Goal: Information Seeking & Learning: Compare options

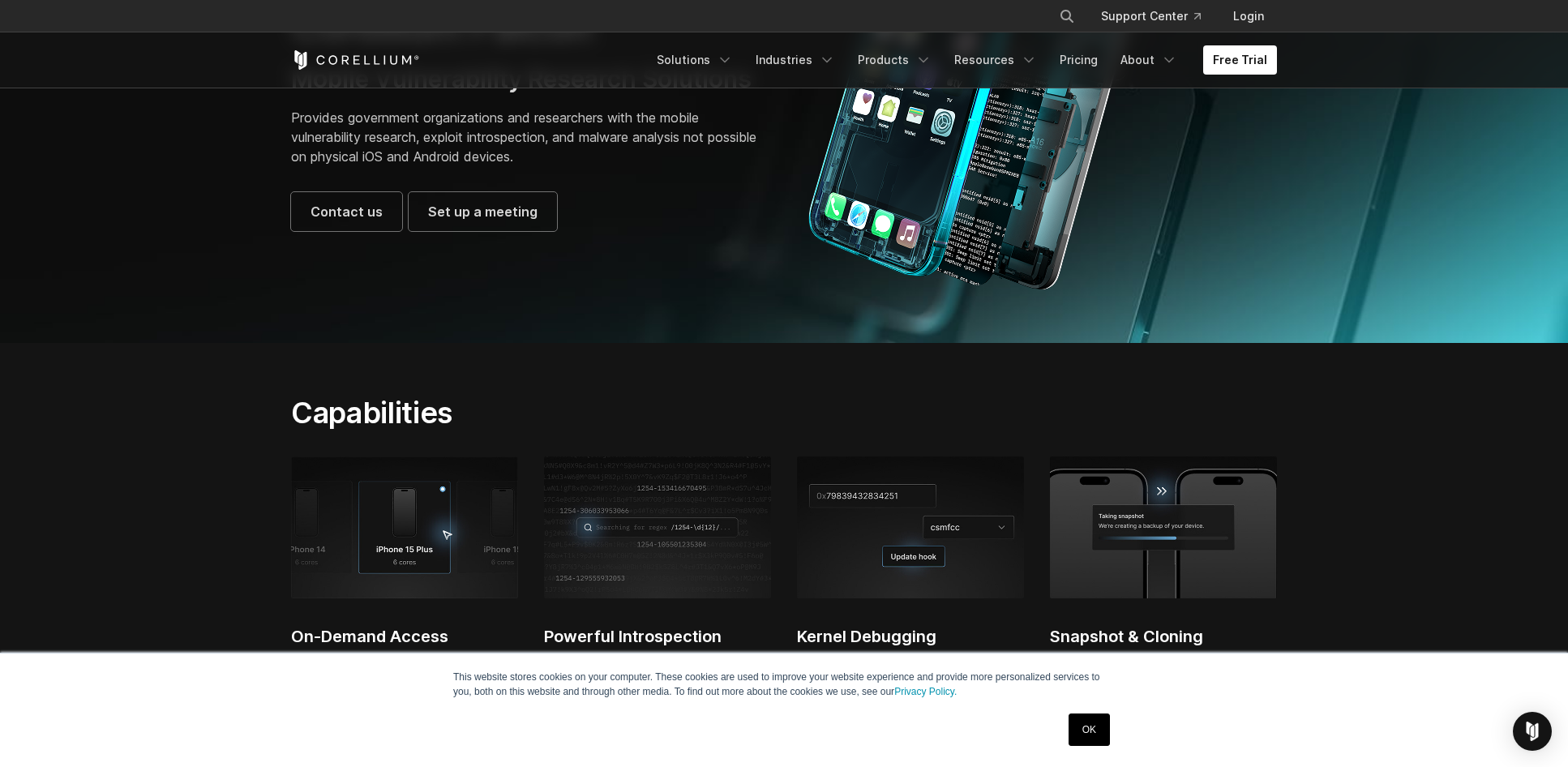
scroll to position [325, 0]
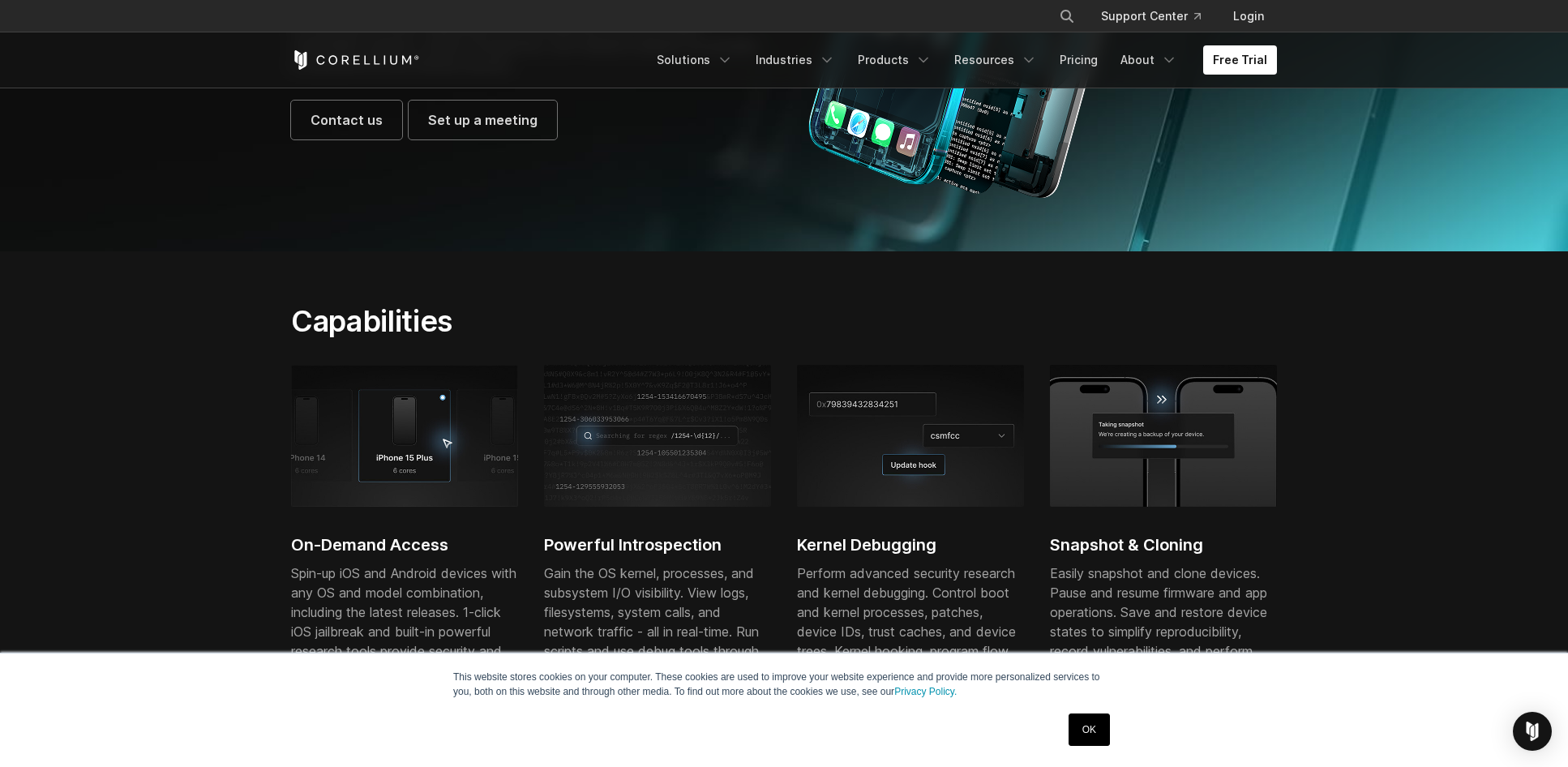
click at [1095, 728] on link "OK" at bounding box center [1089, 730] width 41 height 32
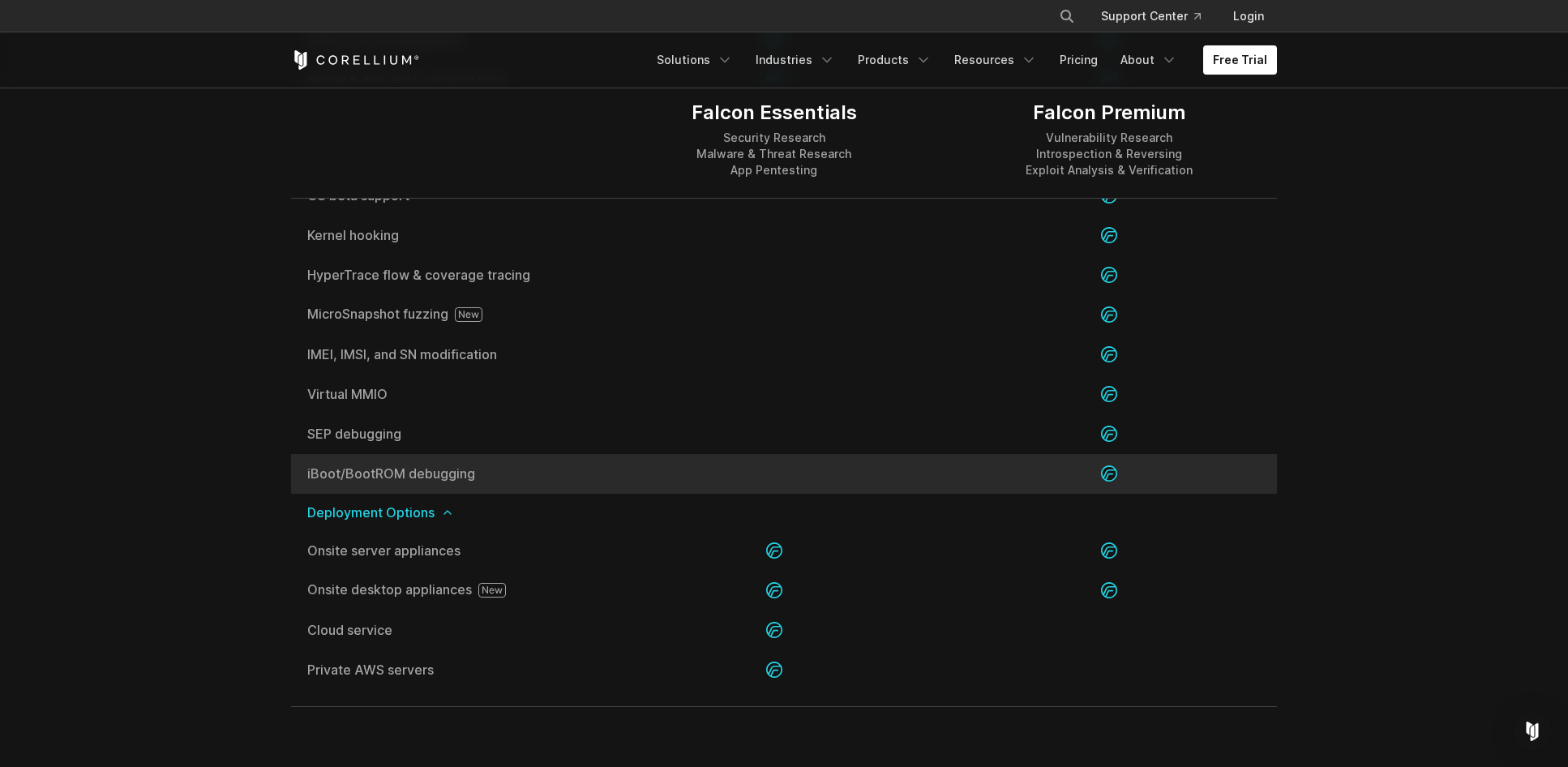
scroll to position [3325, 0]
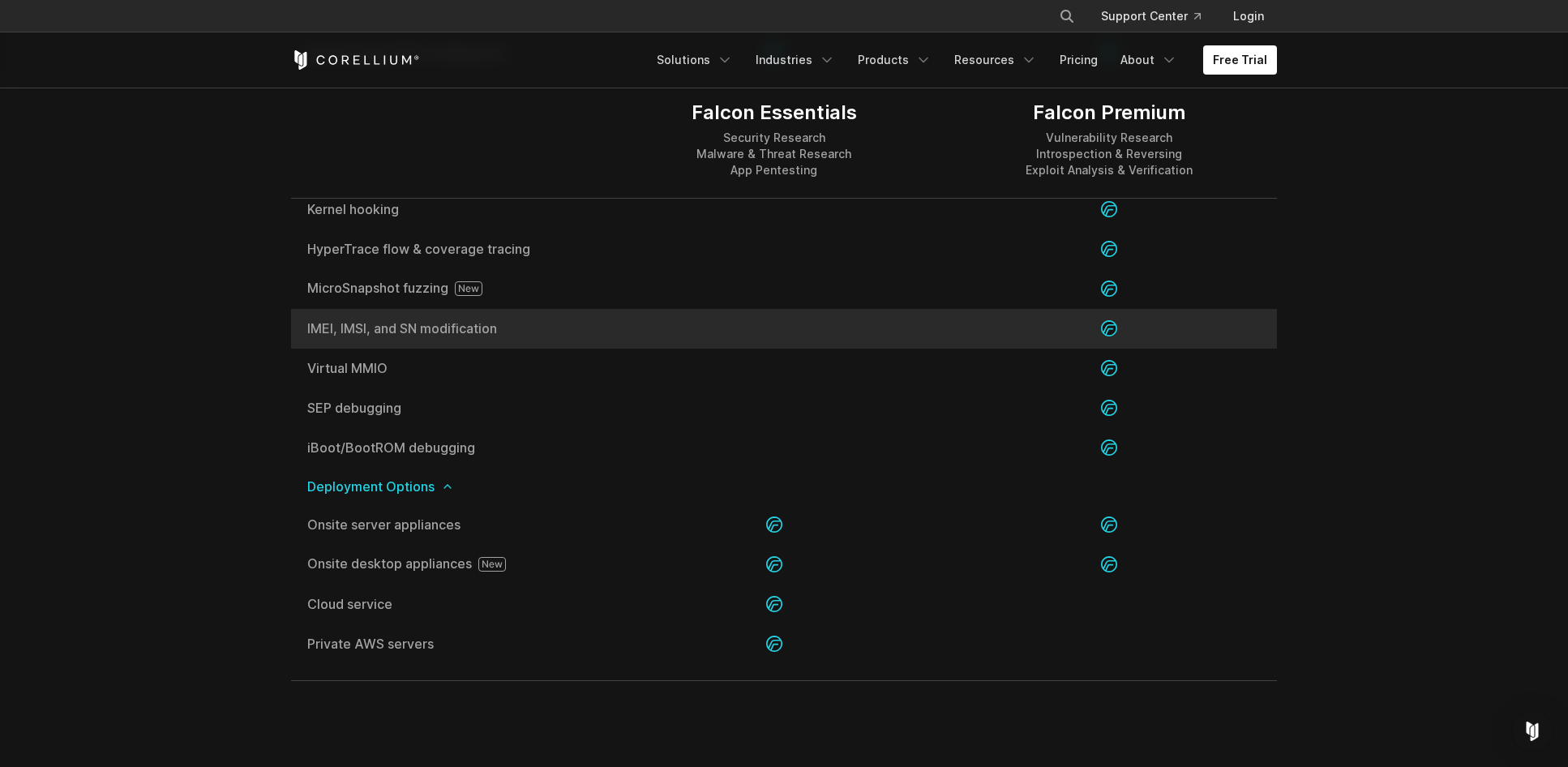
click at [646, 318] on div at bounding box center [773, 328] width 335 height 39
click at [1104, 326] on icon at bounding box center [1110, 328] width 16 height 16
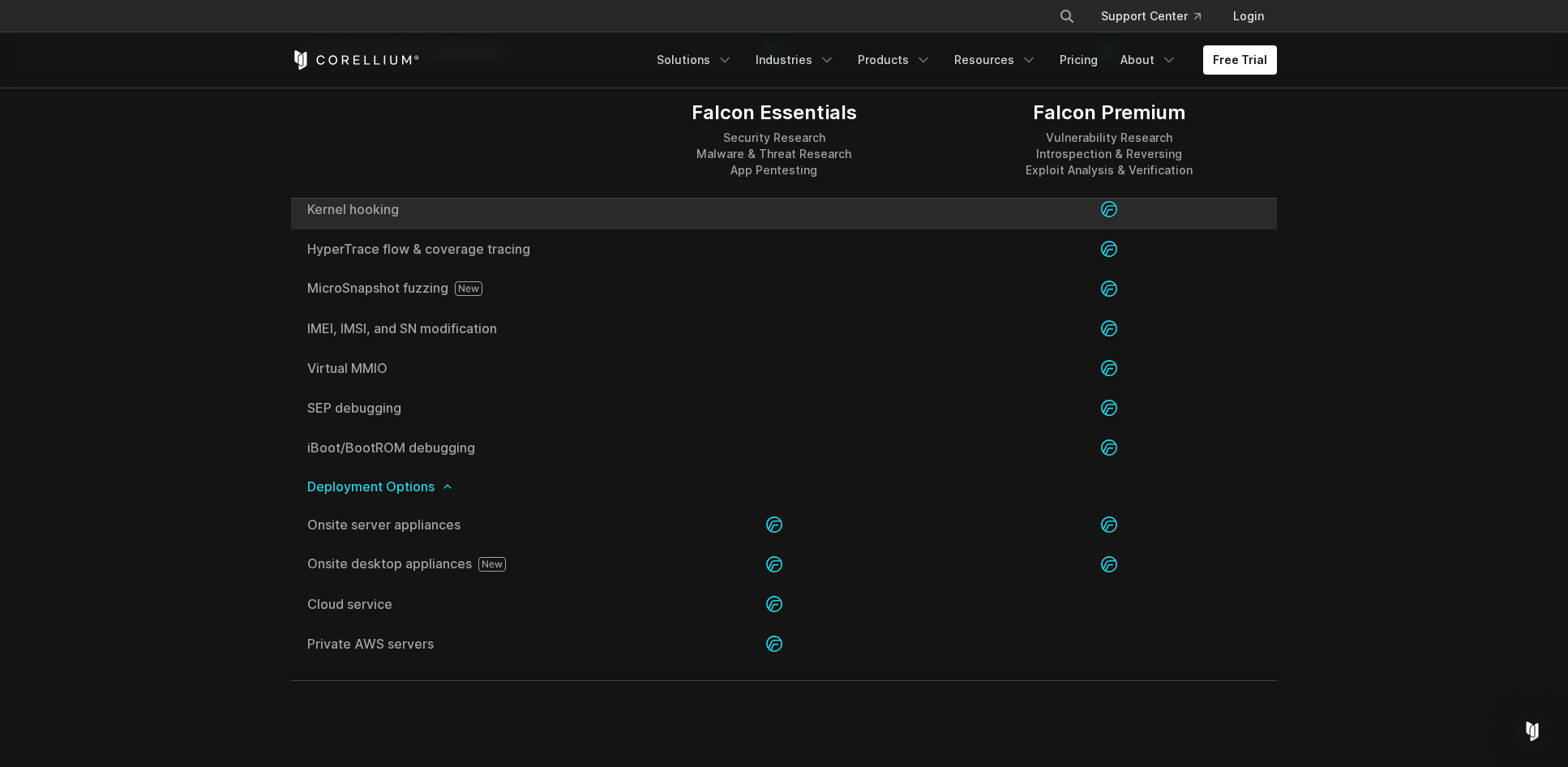
click at [389, 213] on span "Kernel hooking" at bounding box center [449, 209] width 283 height 13
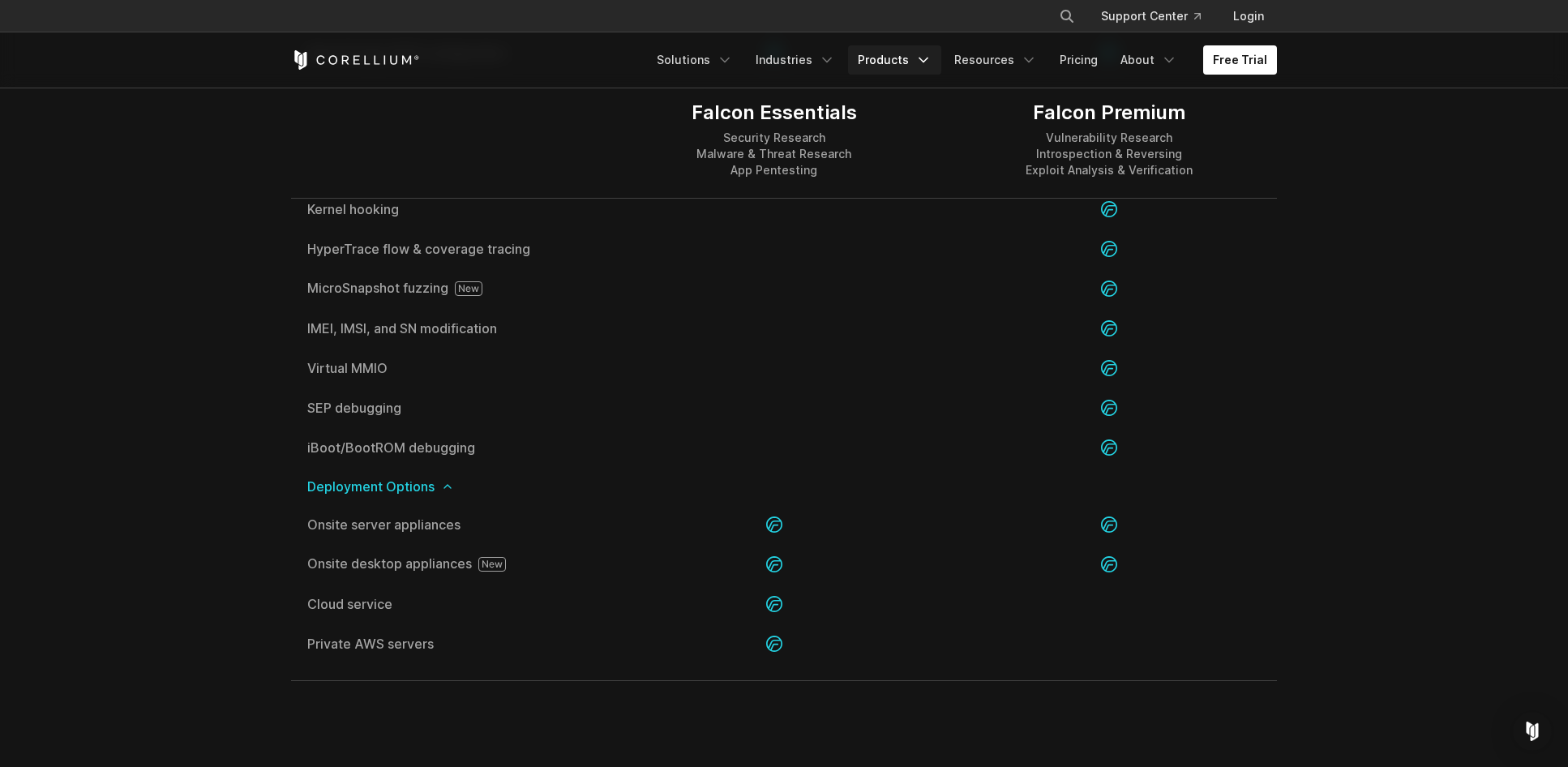
click at [931, 58] on icon "Navigation Menu" at bounding box center [924, 60] width 16 height 16
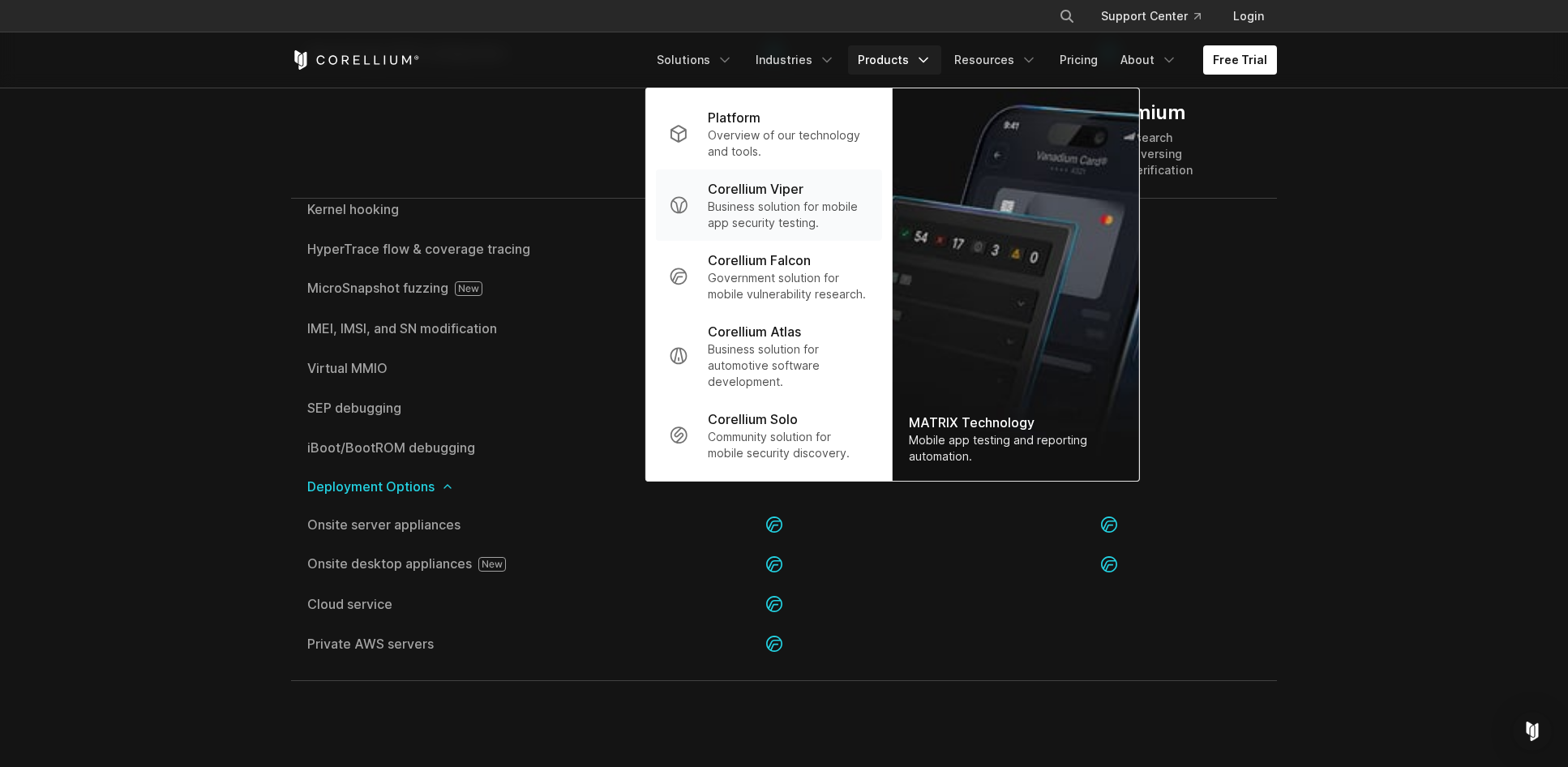
click at [790, 207] on p "Business solution for mobile app security testing." at bounding box center [788, 214] width 161 height 32
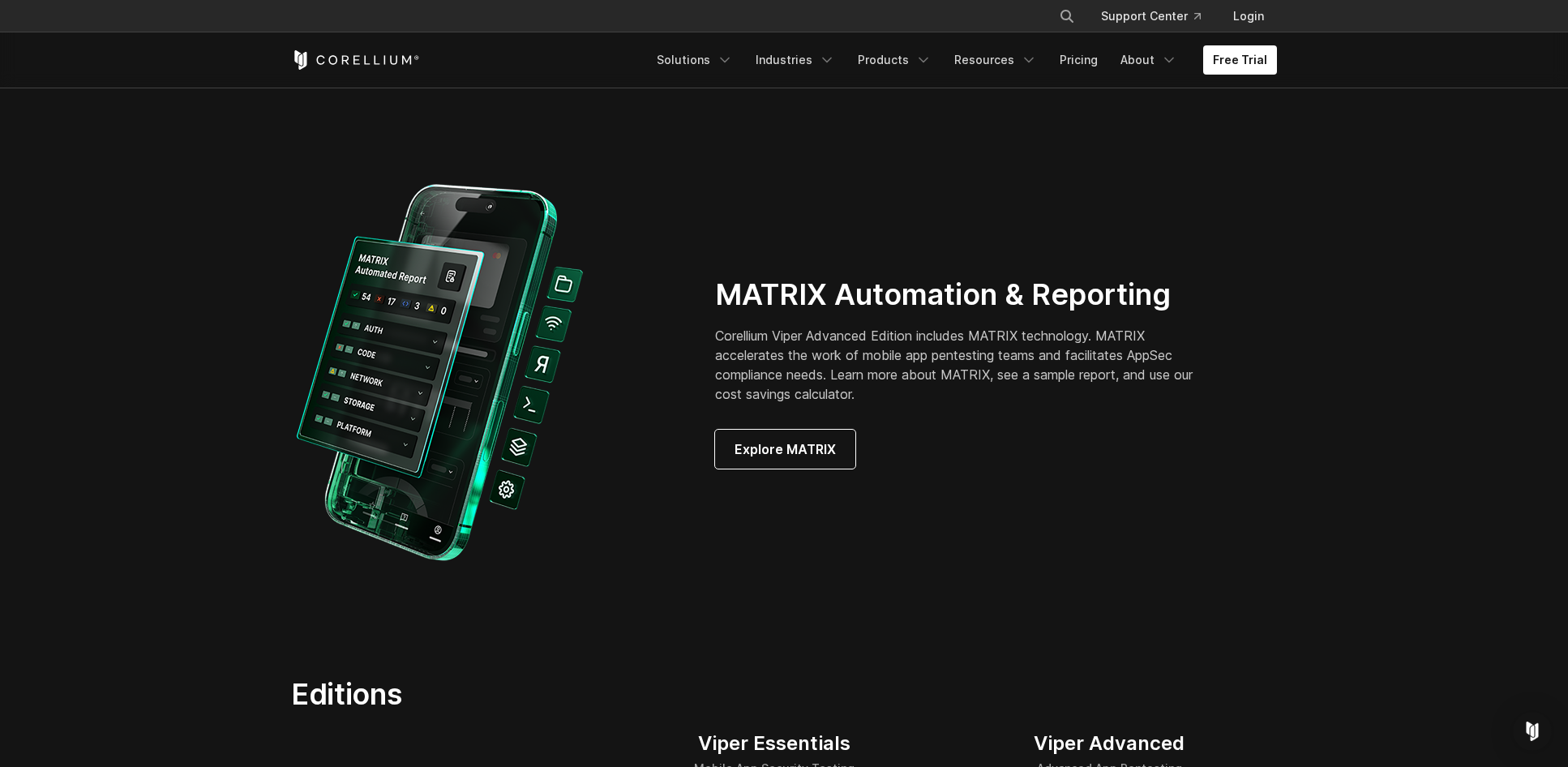
scroll to position [1460, 0]
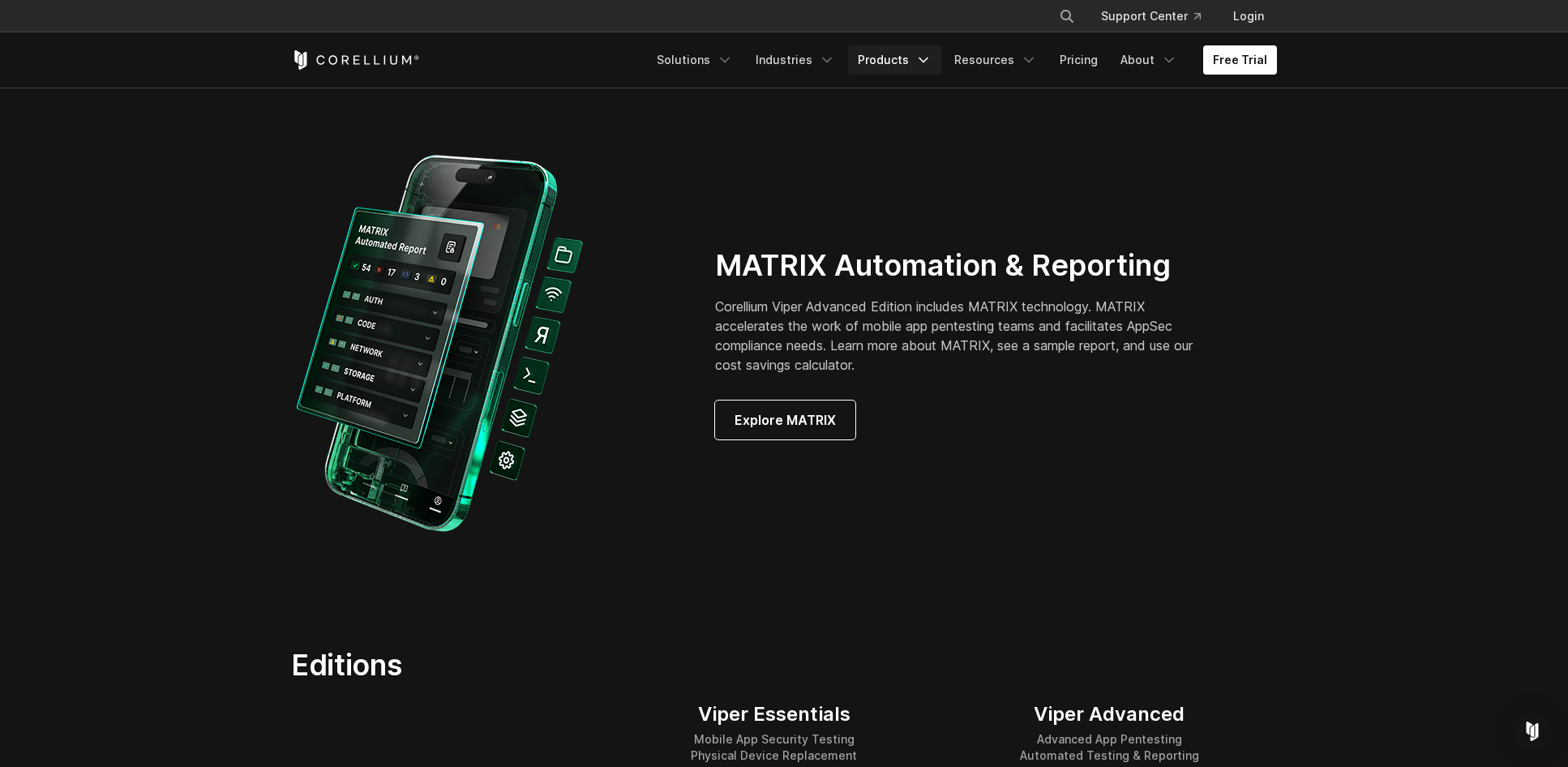
click at [908, 59] on link "Products" at bounding box center [895, 60] width 93 height 30
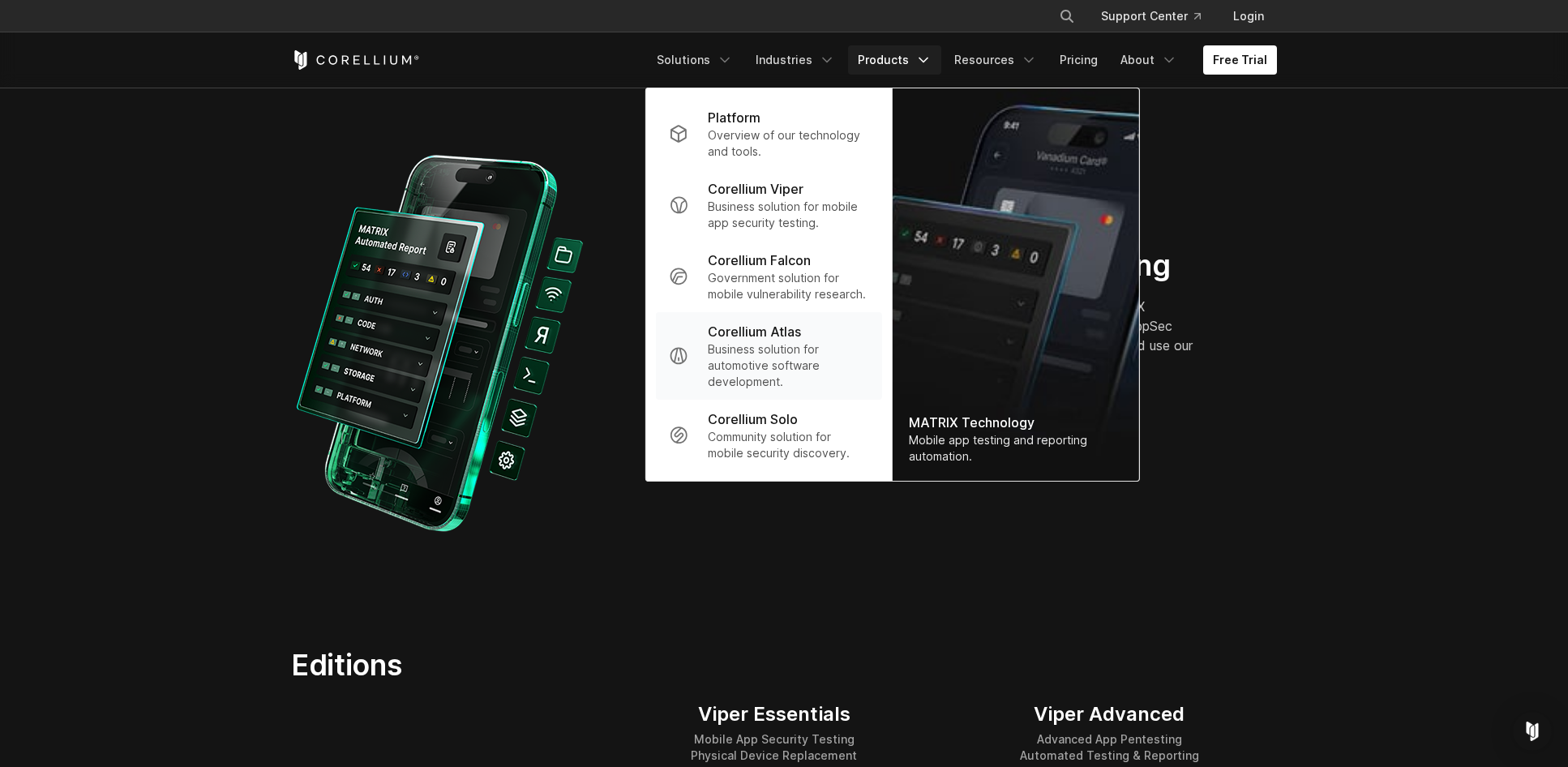
click at [832, 362] on p "Business solution for automotive software development." at bounding box center [788, 366] width 161 height 48
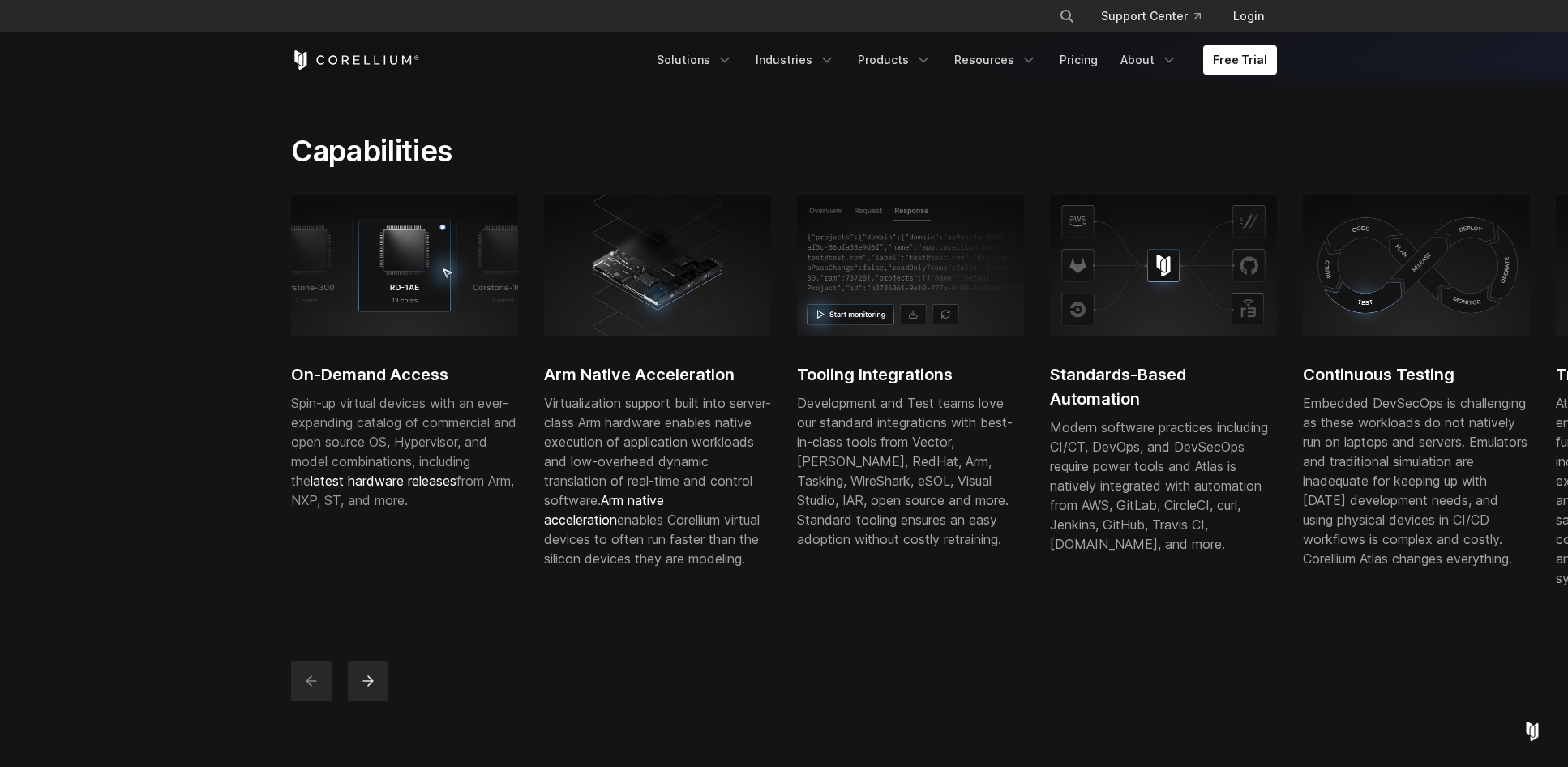
scroll to position [405, 0]
click at [364, 701] on button "next" at bounding box center [368, 680] width 40 height 40
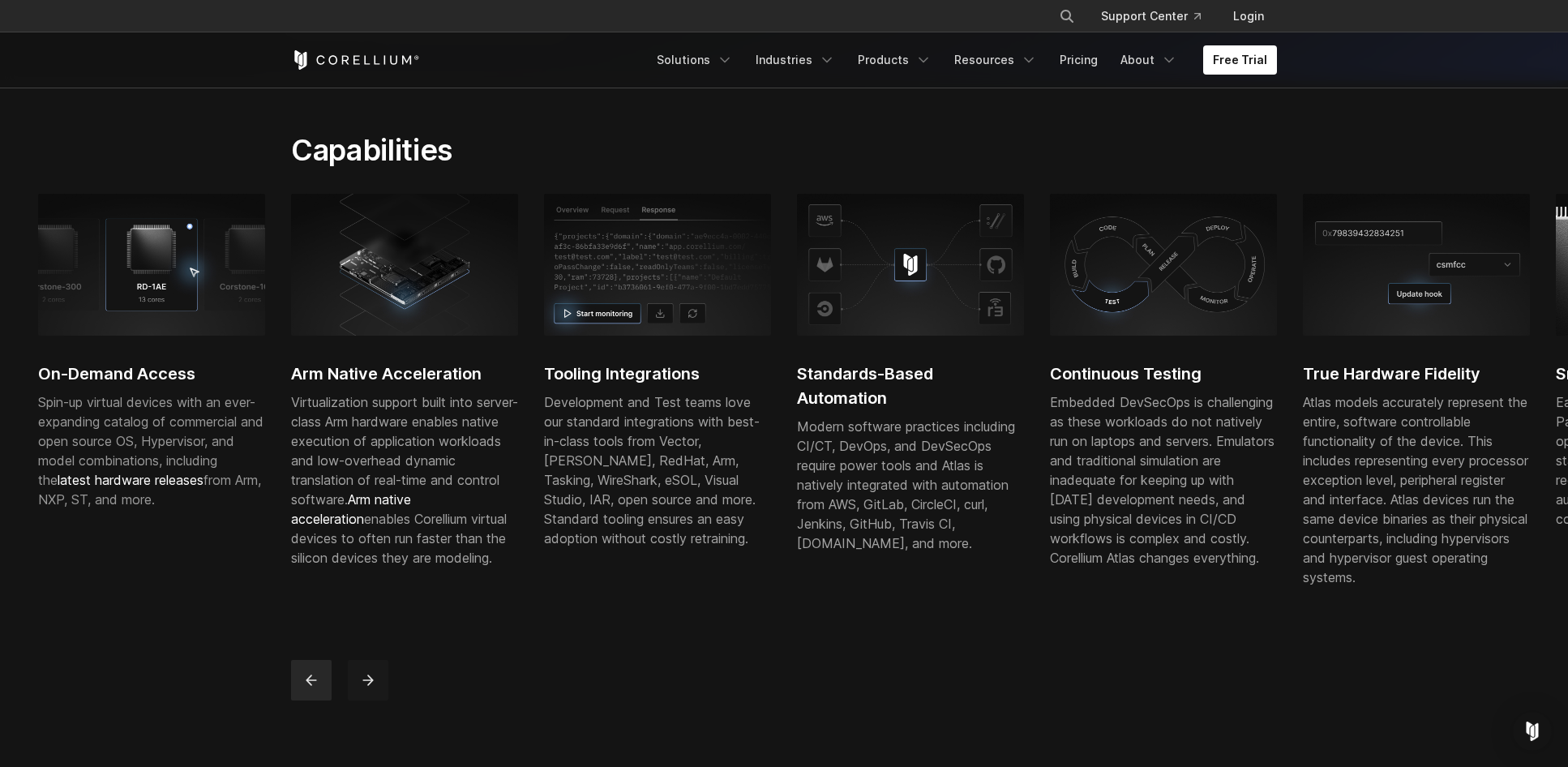
click at [364, 701] on button "next" at bounding box center [368, 680] width 40 height 40
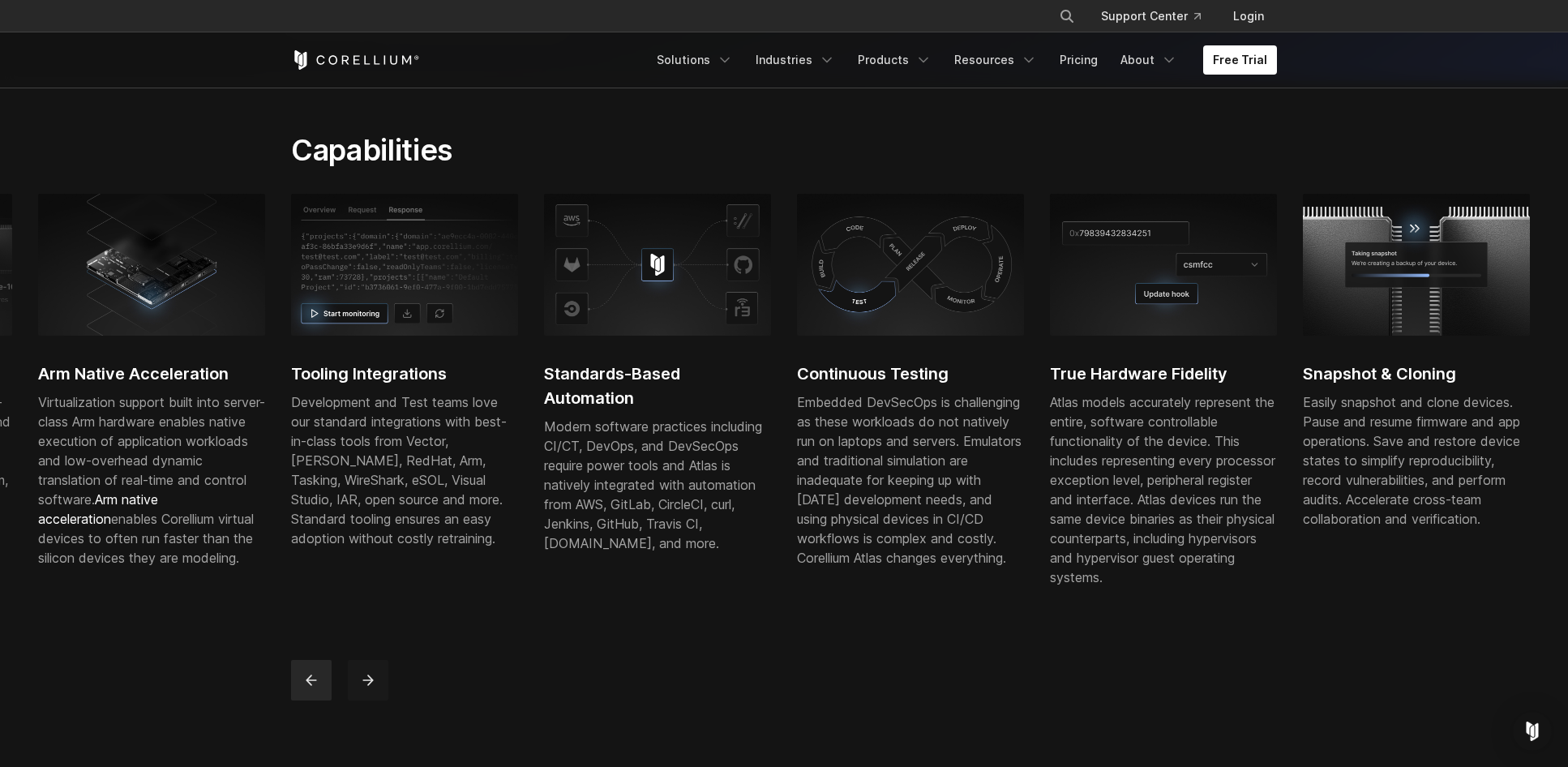
click at [364, 701] on button "next" at bounding box center [368, 680] width 40 height 40
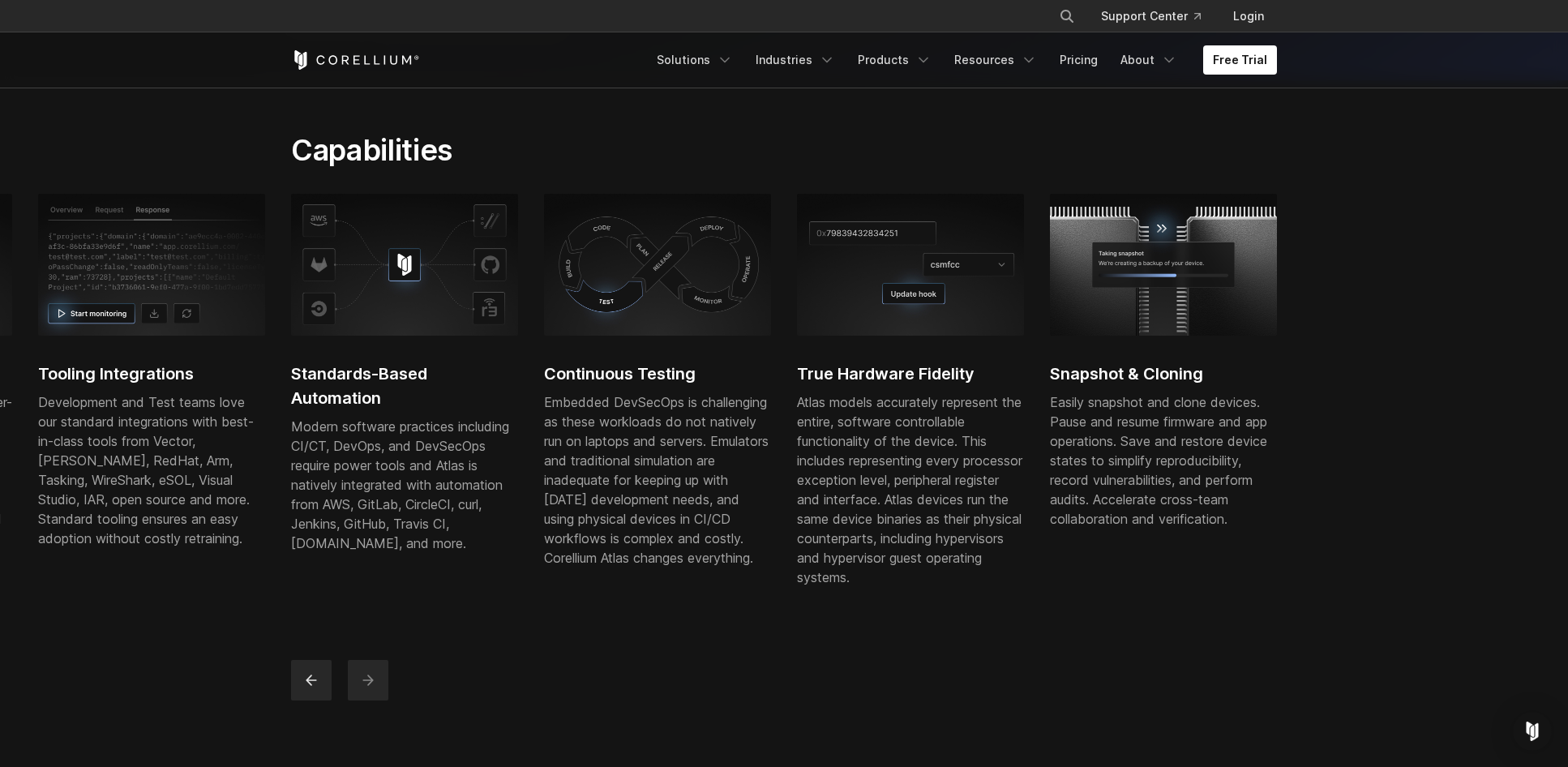
click at [370, 688] on icon "next" at bounding box center [368, 680] width 16 height 16
click at [315, 701] on button "previous" at bounding box center [311, 680] width 40 height 40
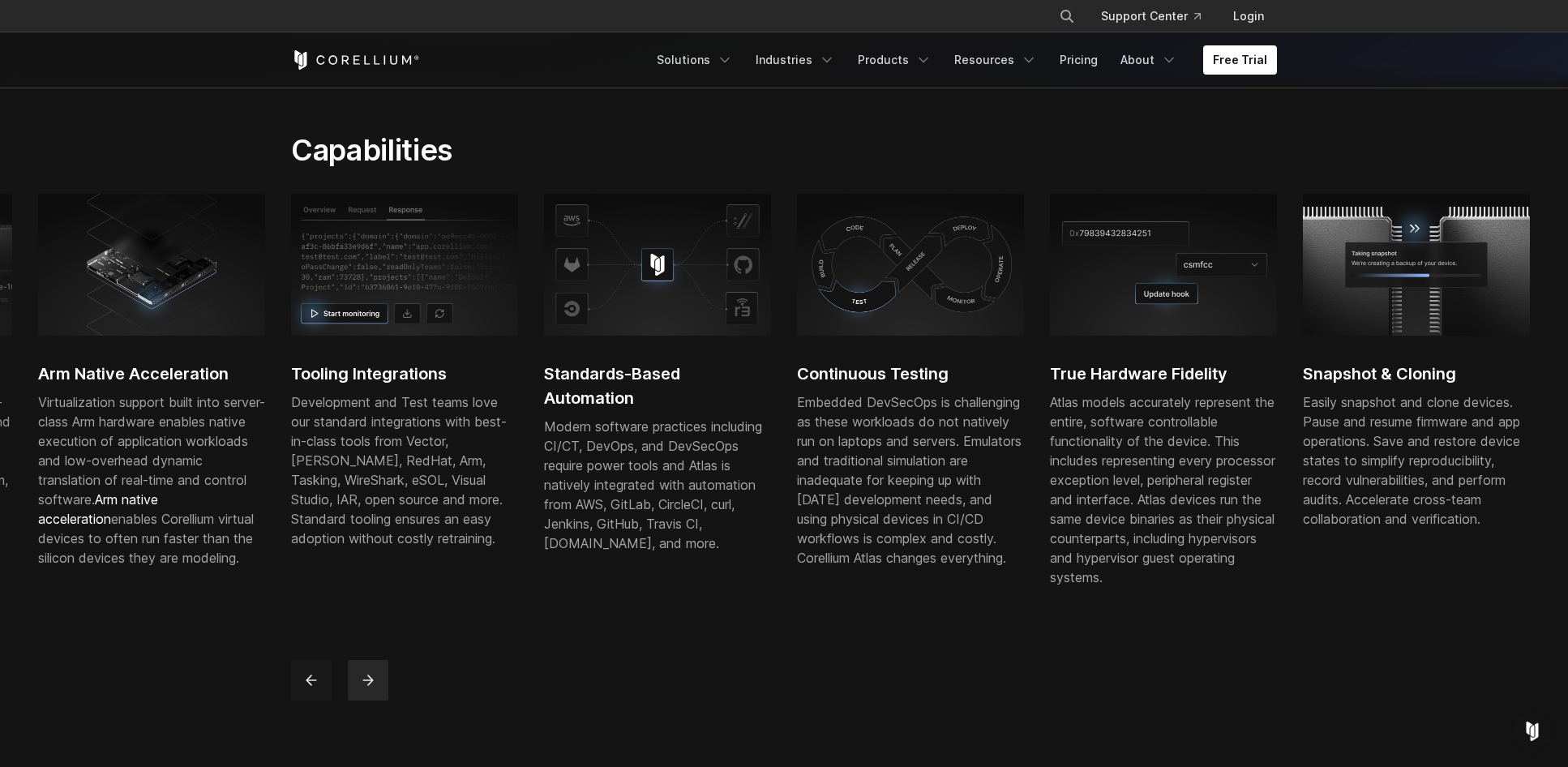
click at [315, 701] on button "previous" at bounding box center [311, 680] width 40 height 40
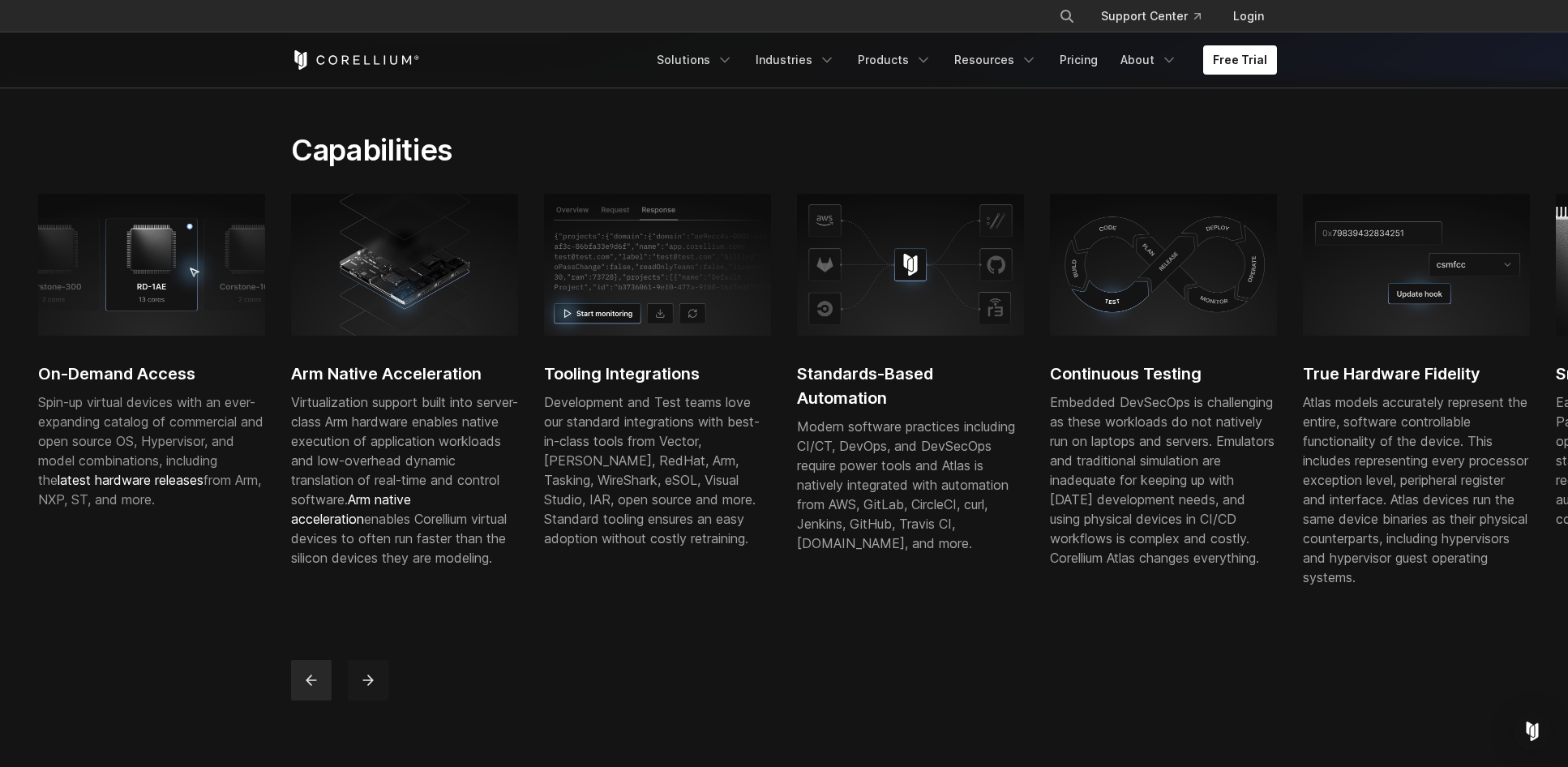
click at [365, 688] on icon "next" at bounding box center [368, 680] width 16 height 16
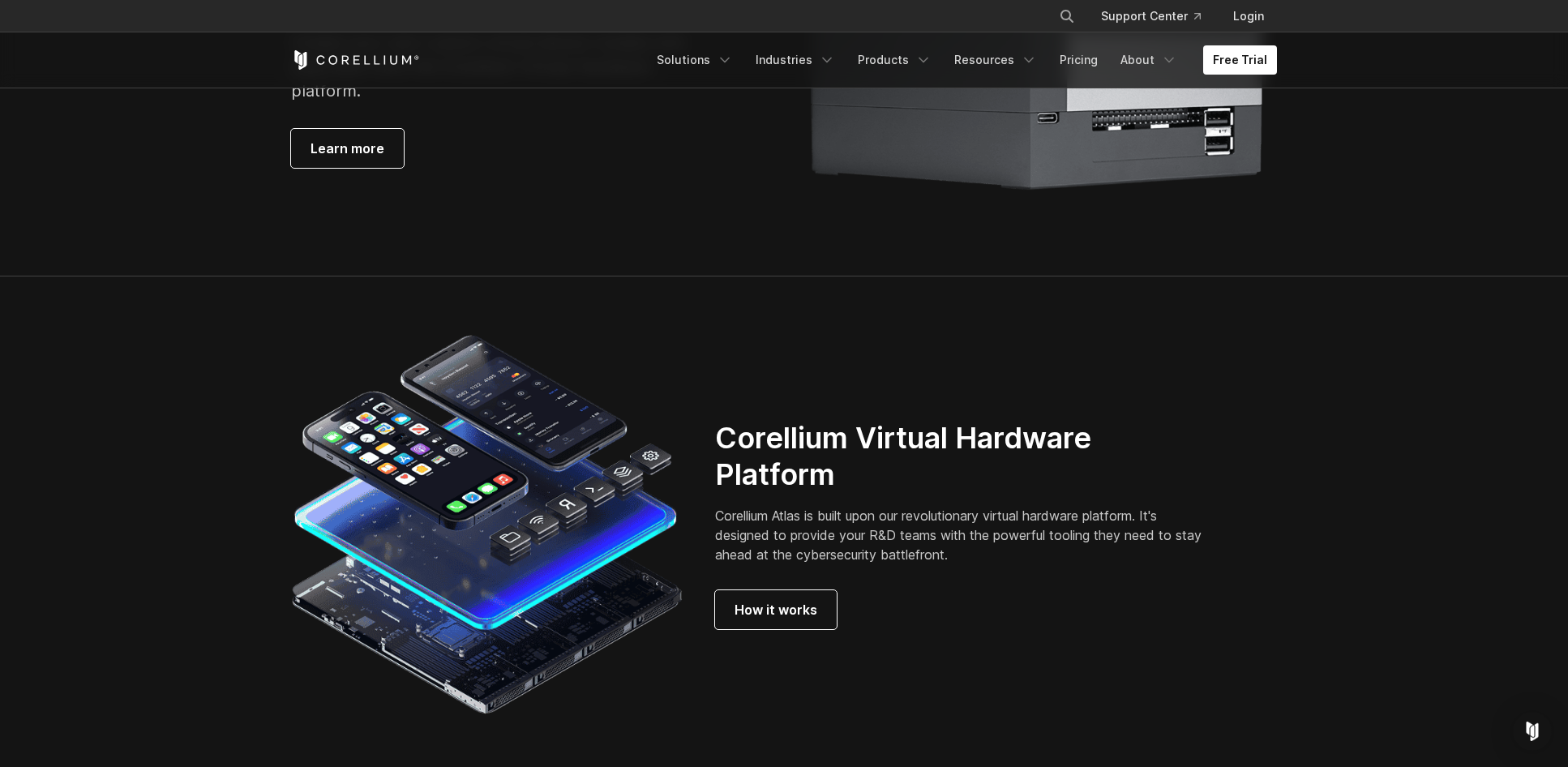
scroll to position [3974, 0]
click at [910, 66] on link "Products" at bounding box center [895, 60] width 93 height 30
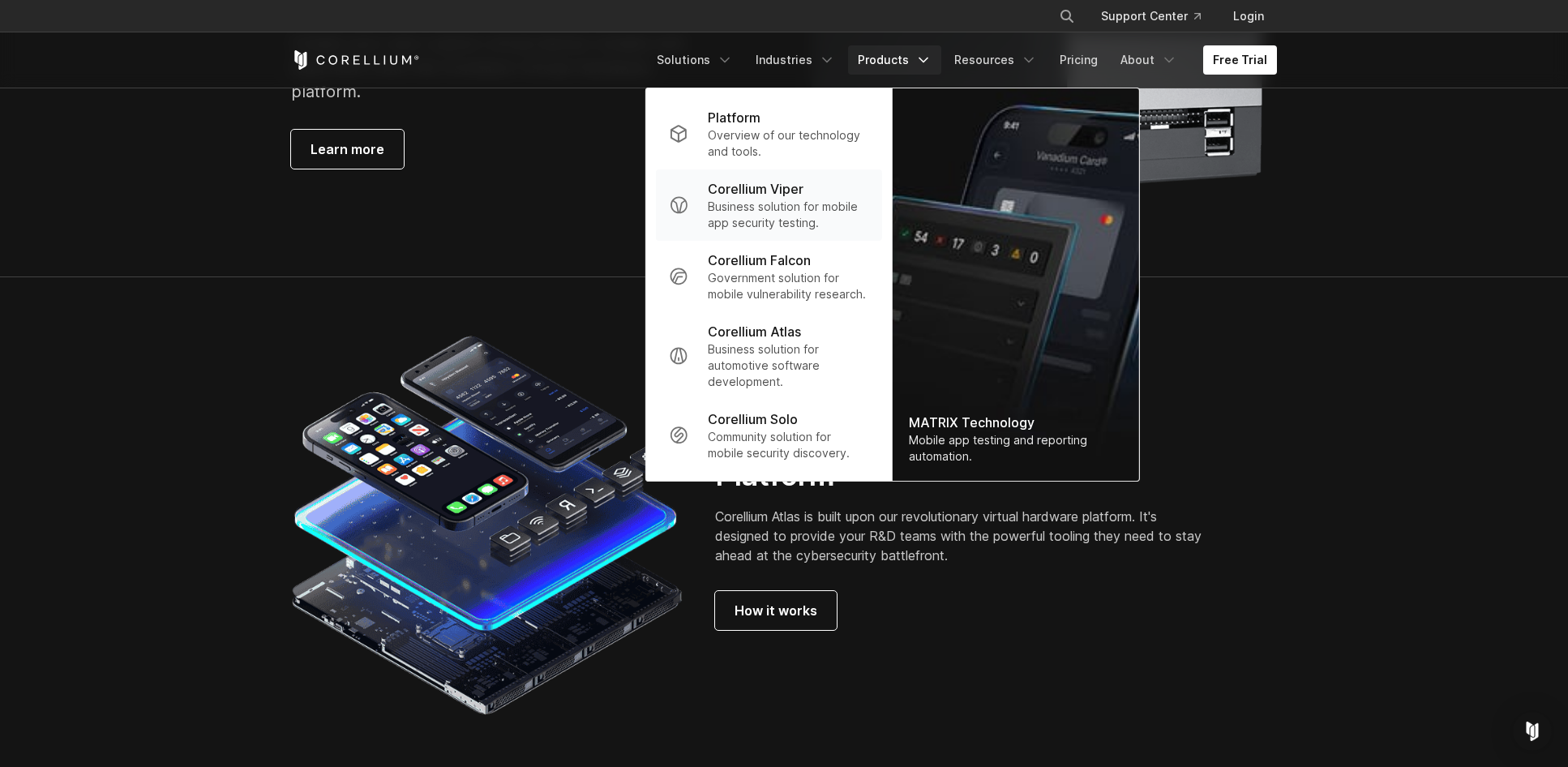
click at [804, 201] on p "Business solution for mobile app security testing." at bounding box center [788, 214] width 161 height 32
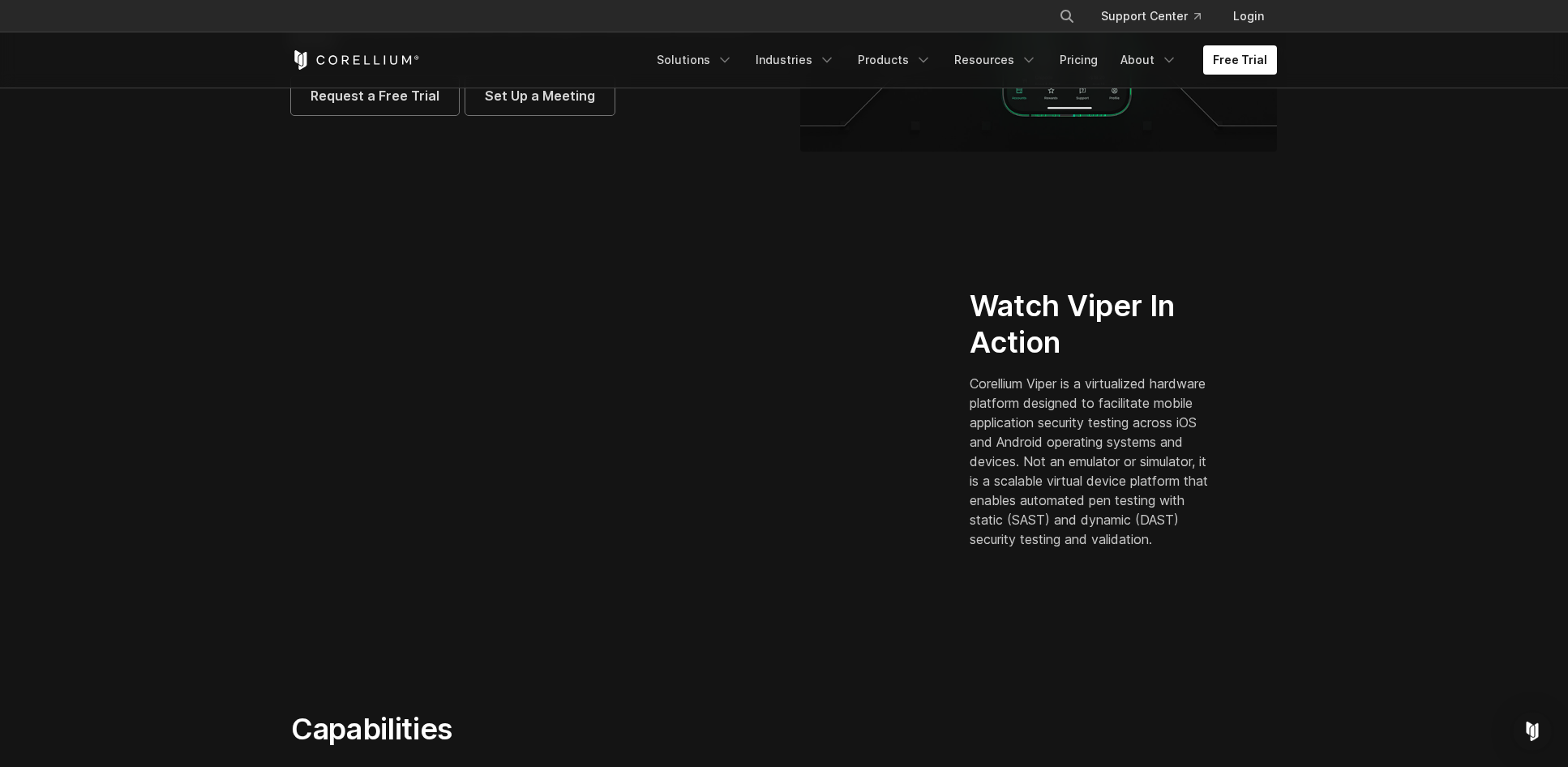
scroll to position [325, 0]
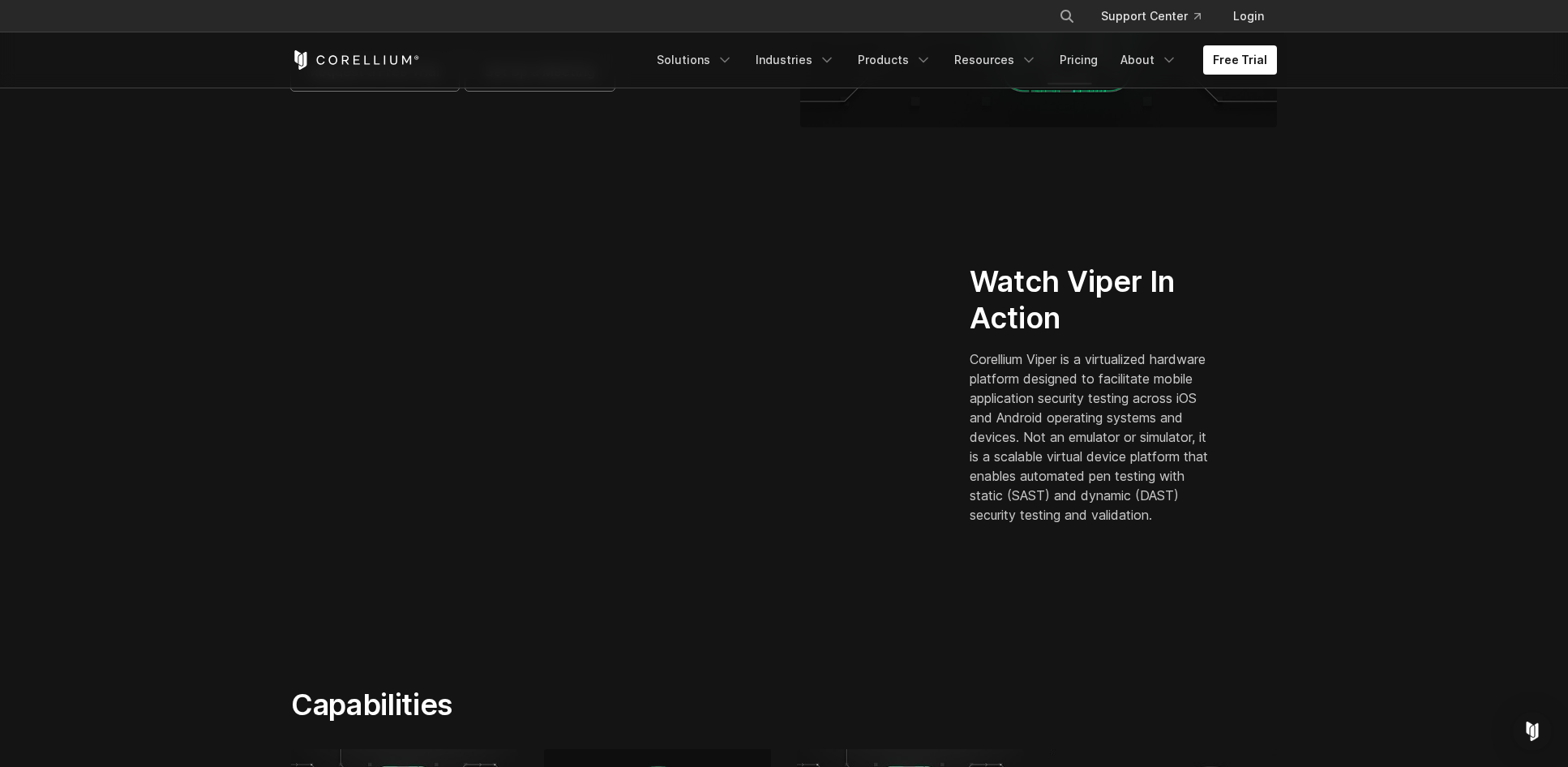
drag, startPoint x: 893, startPoint y: 401, endPoint x: 1207, endPoint y: 527, distance: 338.3
click at [1207, 525] on p "Corellium Viper is a virtualized hardware platform designed to facilitate mobil…" at bounding box center [1093, 437] width 246 height 175
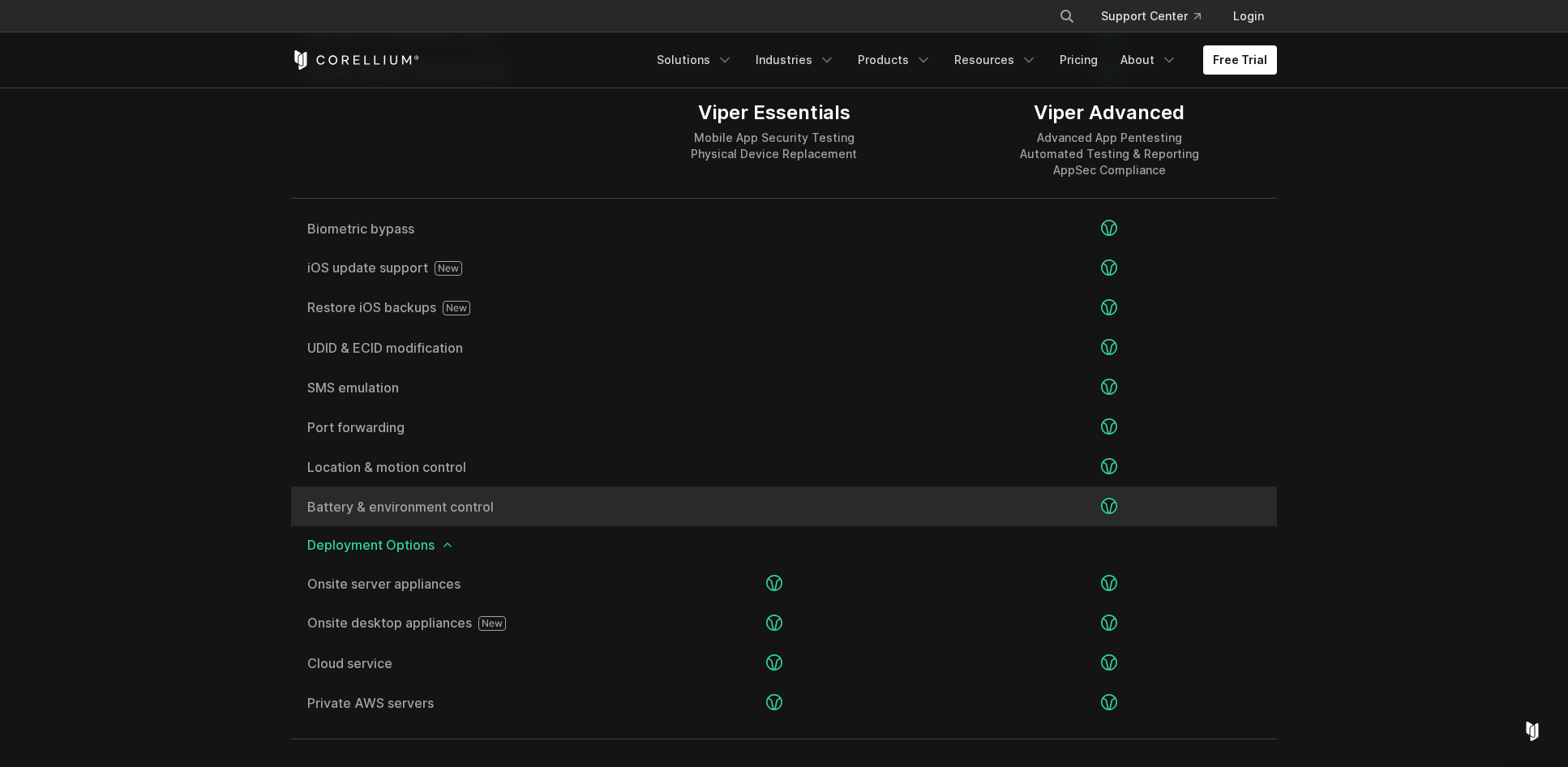
scroll to position [3001, 0]
